Goal: Task Accomplishment & Management: Use online tool/utility

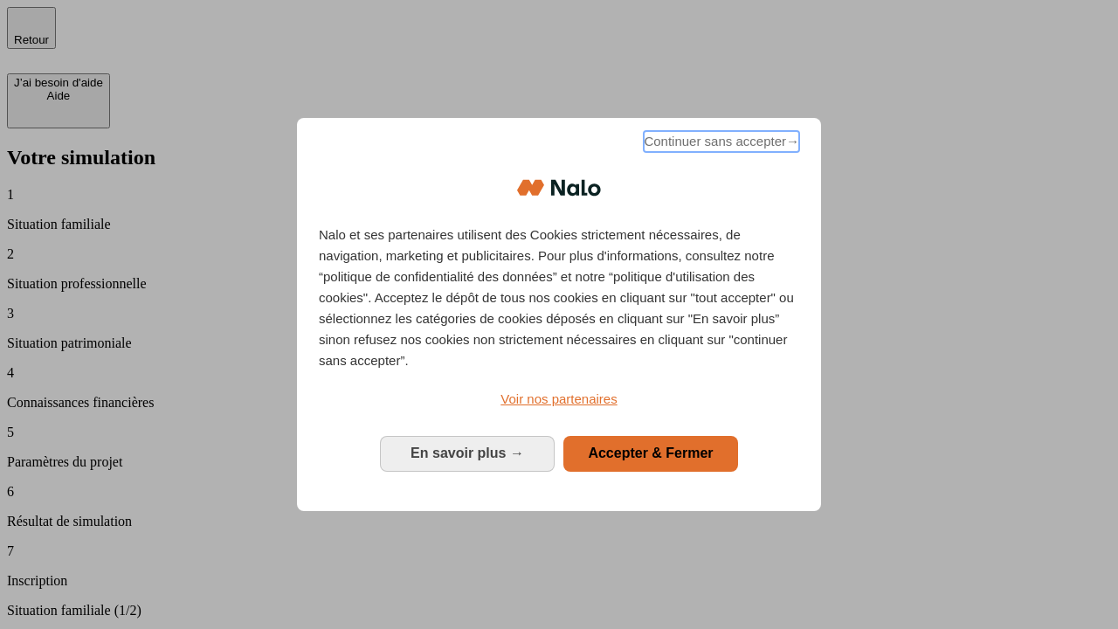
click at [720, 144] on span "Continuer sans accepter →" at bounding box center [721, 141] width 155 height 21
